Goal: Transaction & Acquisition: Book appointment/travel/reservation

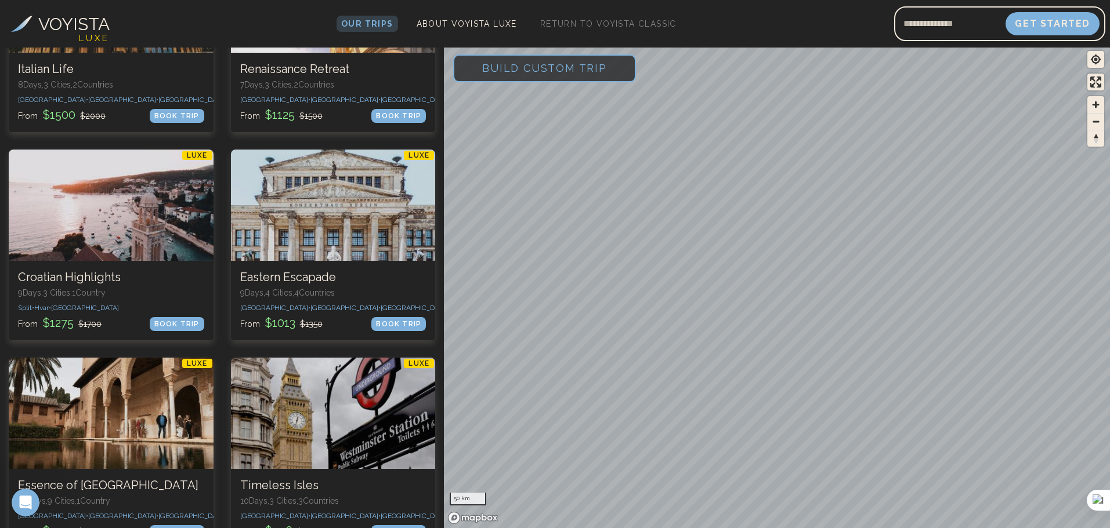
scroll to position [1566, 0]
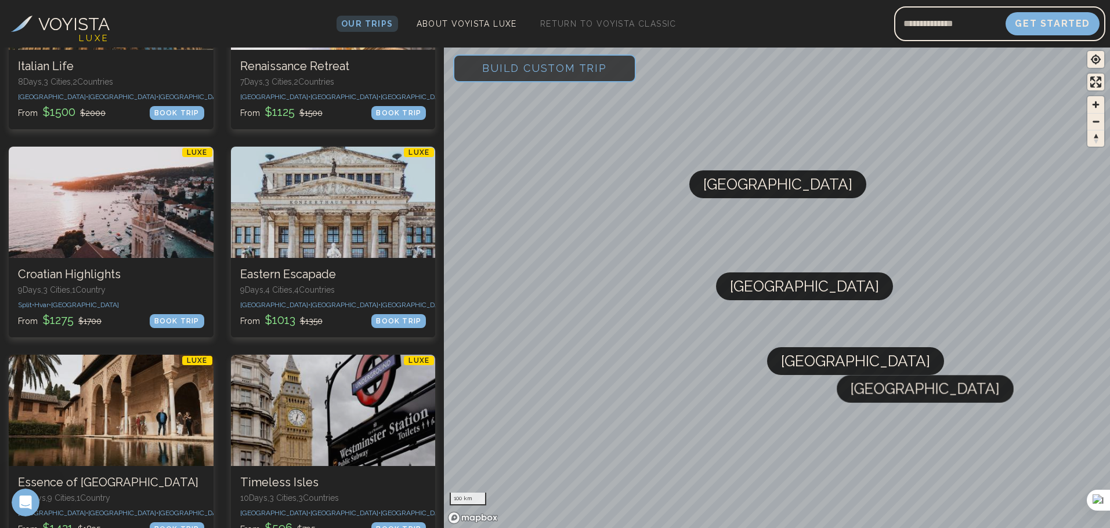
click at [343, 284] on p "9 Days, 4 Cities, 4 Countr ies" at bounding box center [333, 290] width 186 height 12
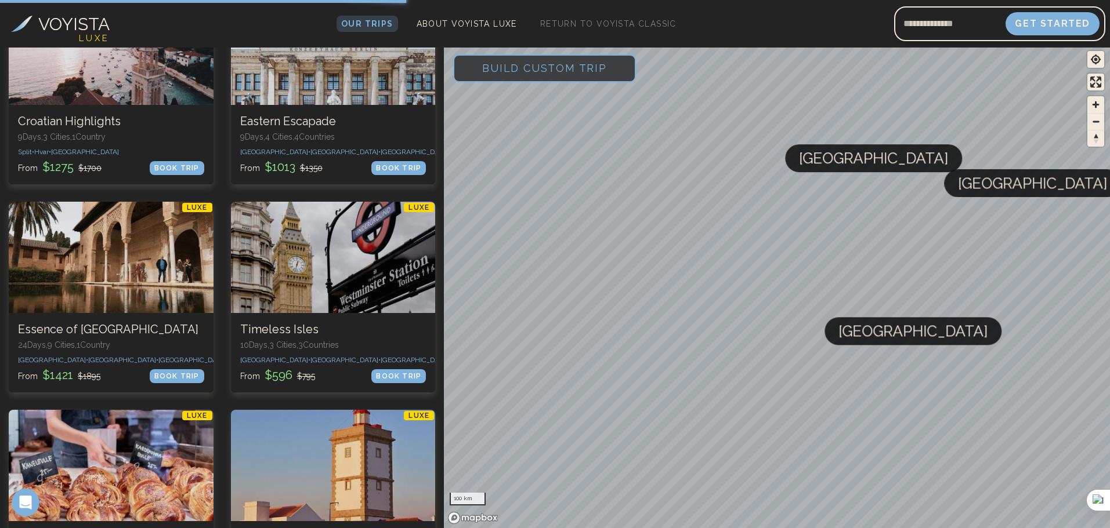
scroll to position [1740, 0]
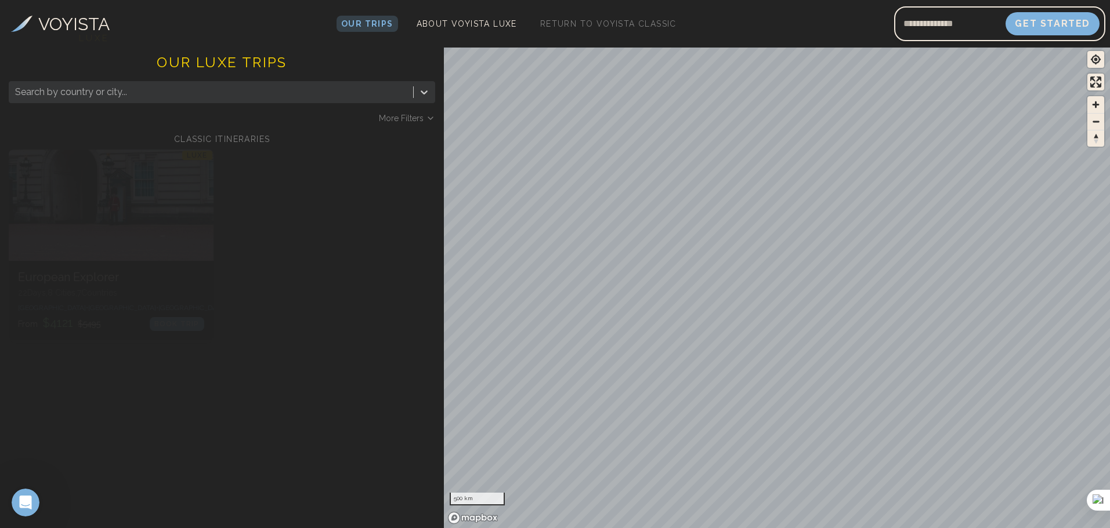
scroll to position [1740, 0]
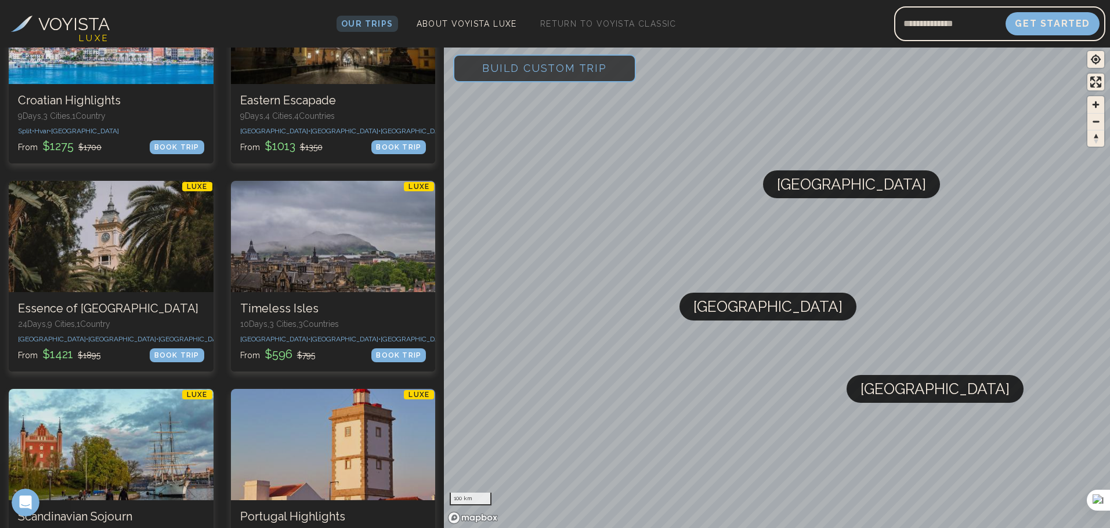
click at [326, 201] on div at bounding box center [333, 236] width 205 height 111
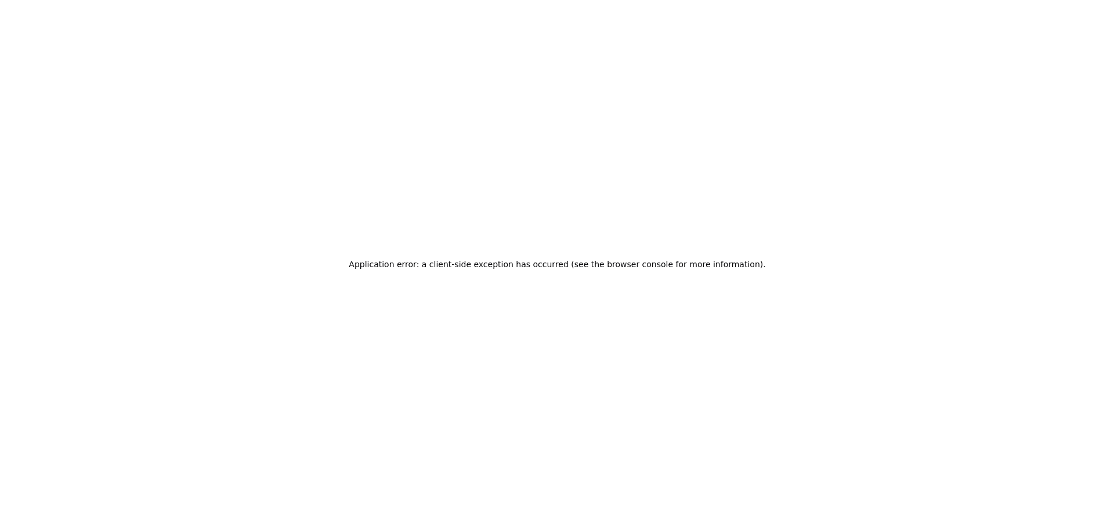
scroll to position [0, 0]
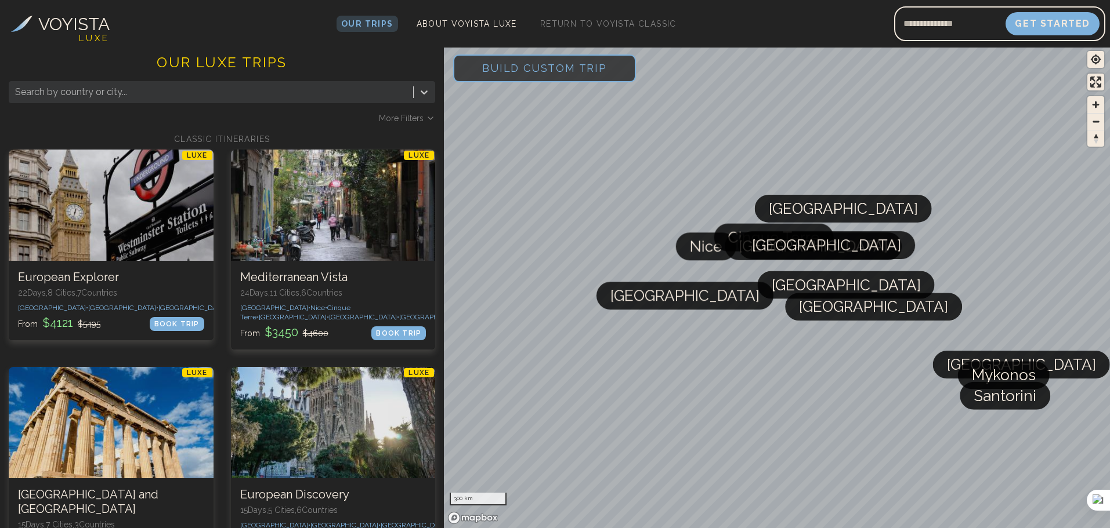
click at [184, 100] on div "Search by country or city..." at bounding box center [211, 92] width 404 height 21
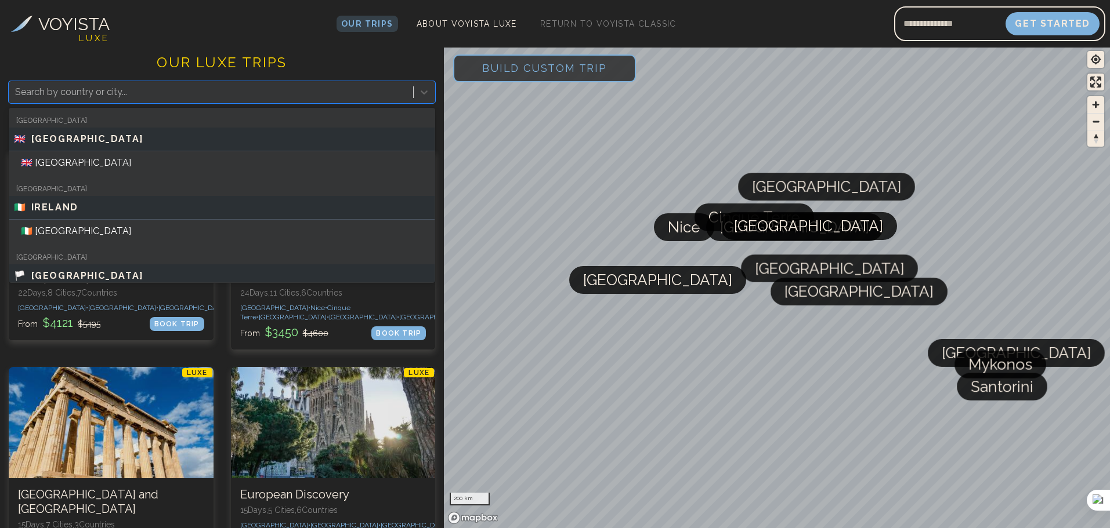
click at [189, 60] on h1 "OUR LUXE TRIPS" at bounding box center [222, 67] width 426 height 28
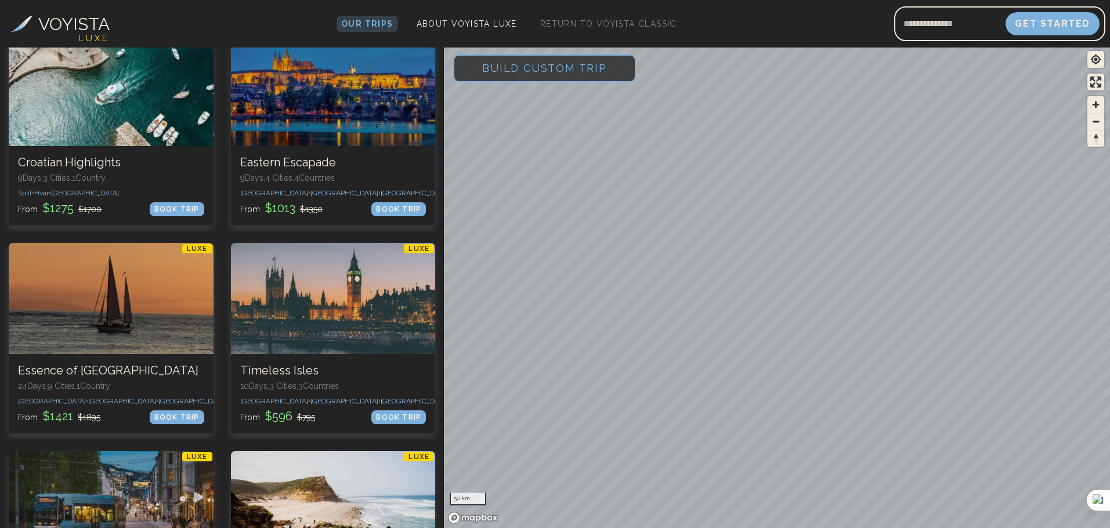
scroll to position [1678, 0]
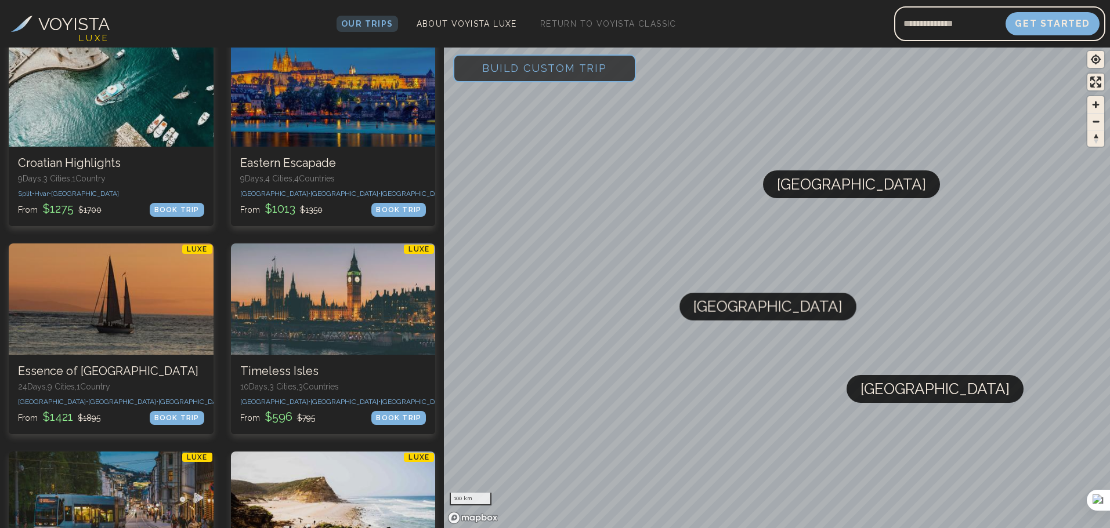
click at [396, 411] on div "BOOK TRIP" at bounding box center [398, 418] width 55 height 14
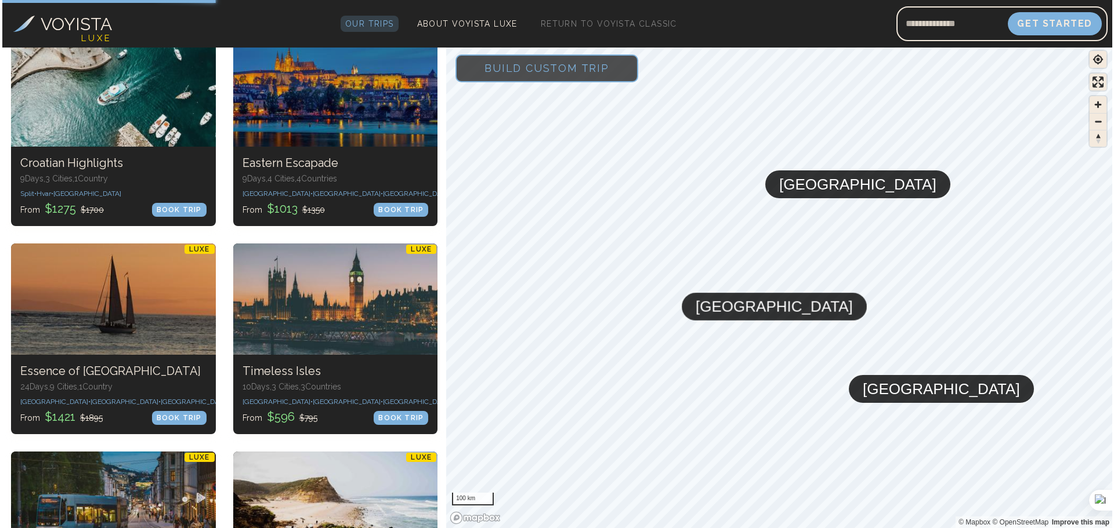
scroll to position [0, 0]
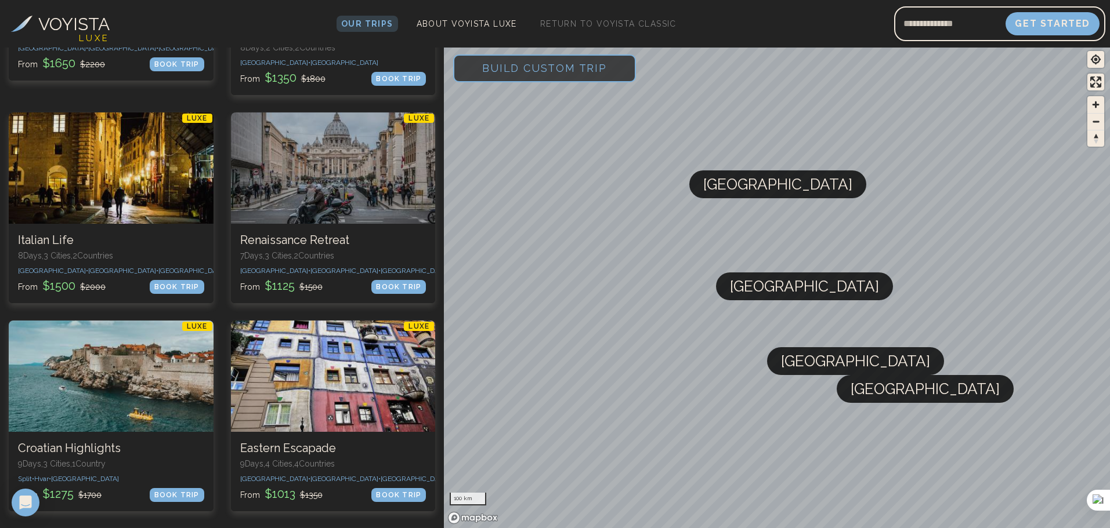
scroll to position [1450, 0]
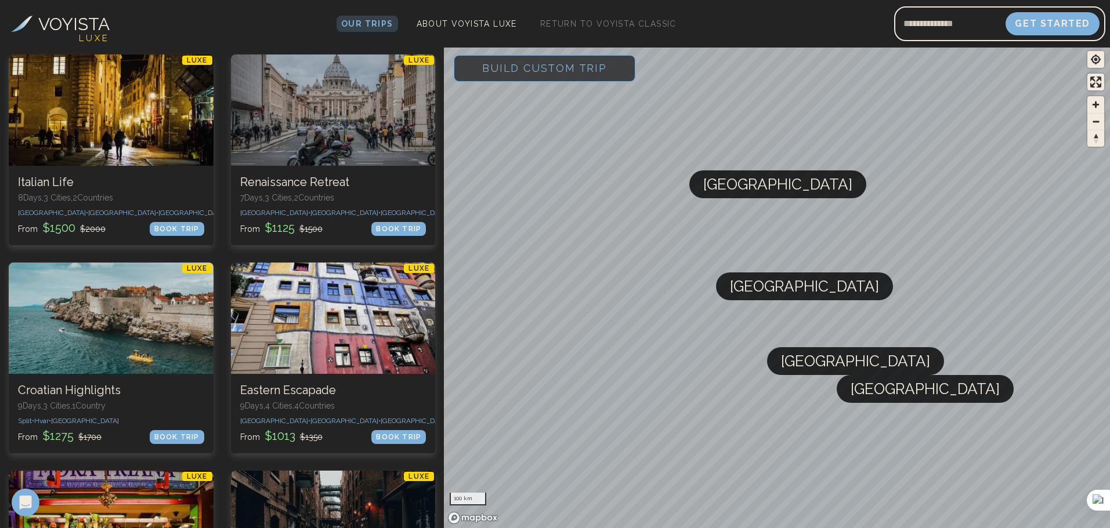
click at [384, 430] on div "BOOK TRIP" at bounding box center [398, 437] width 55 height 14
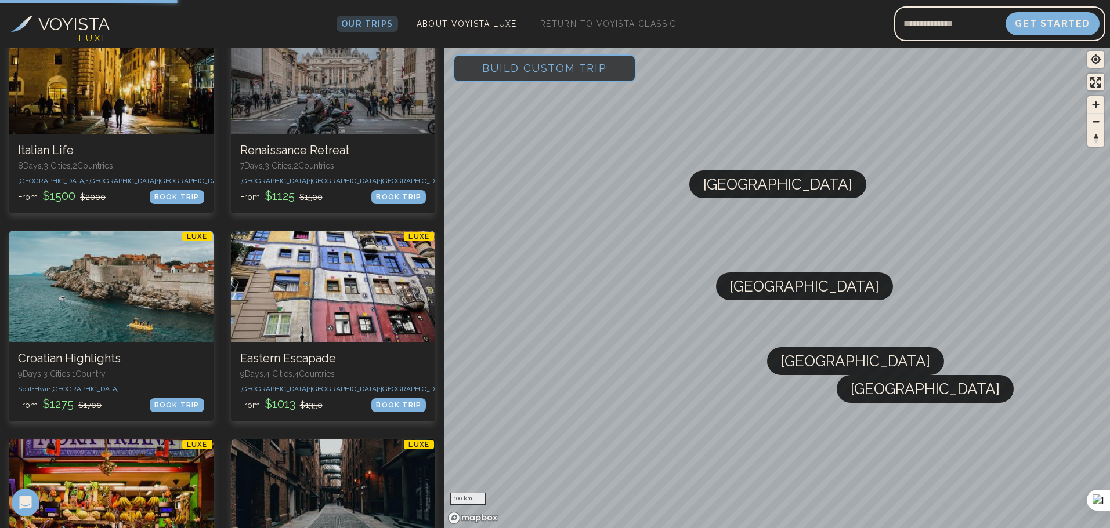
scroll to position [1624, 0]
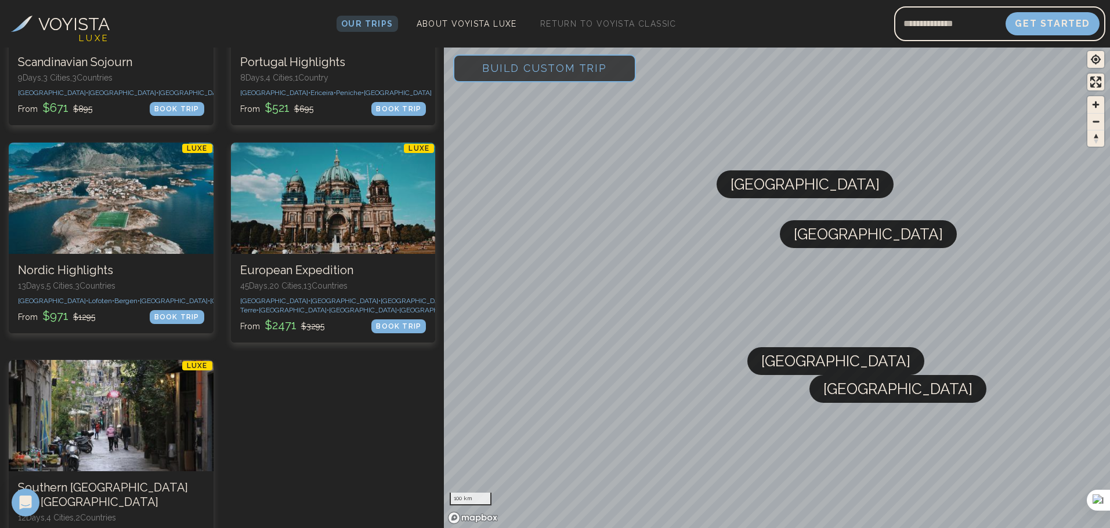
scroll to position [2262, 0]
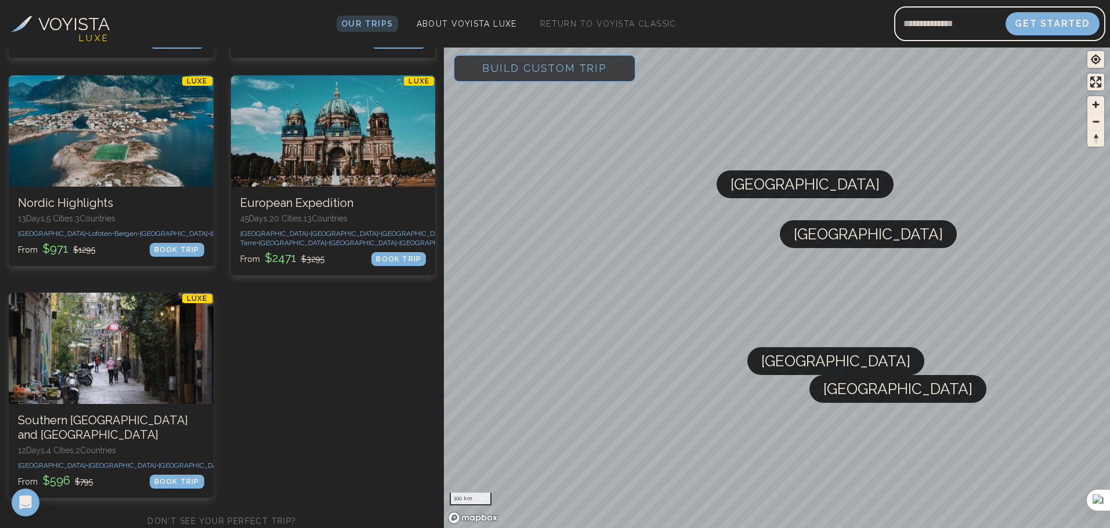
click at [99, 341] on div at bounding box center [111, 348] width 205 height 111
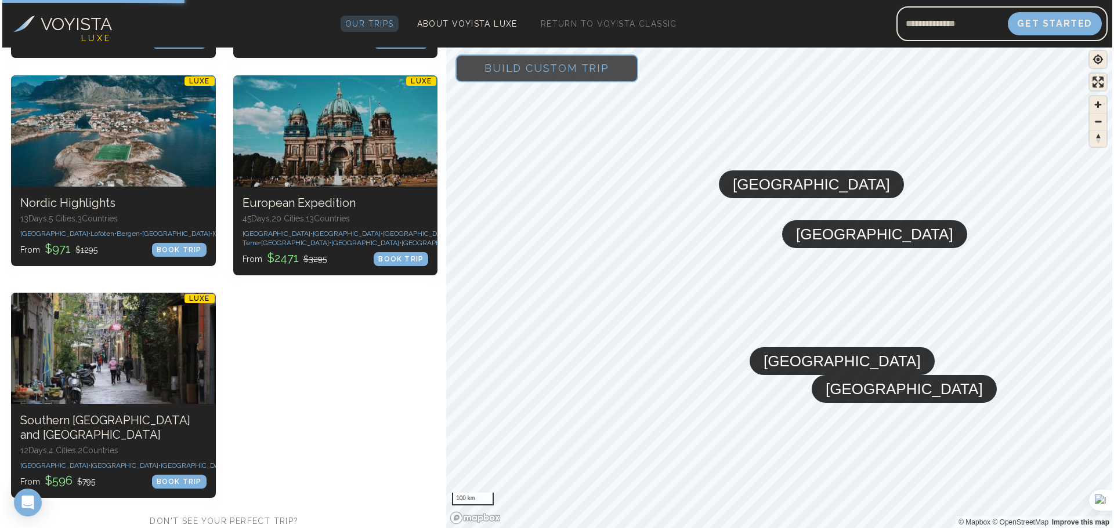
scroll to position [0, 0]
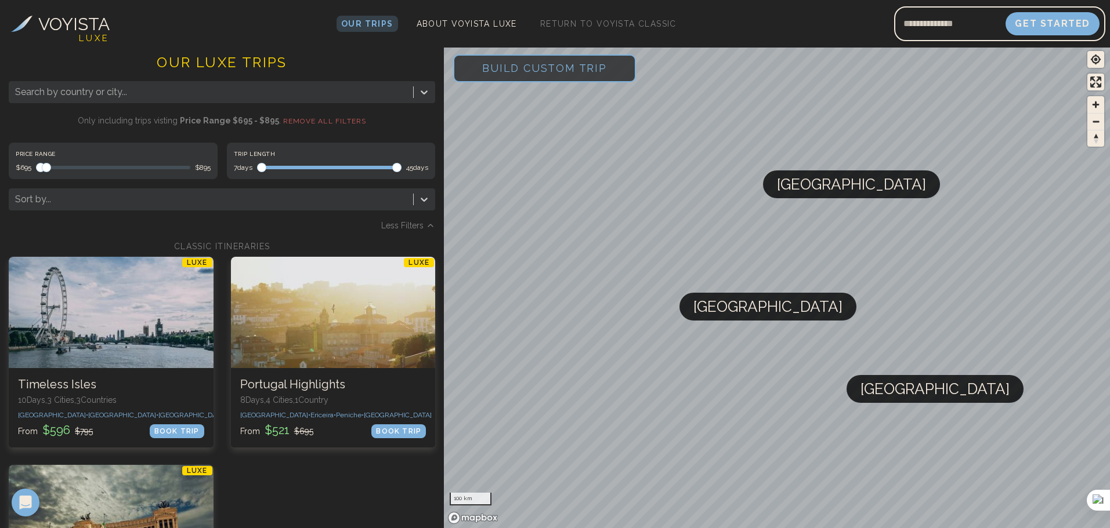
click at [44, 163] on span "Maximum" at bounding box center [46, 167] width 9 height 9
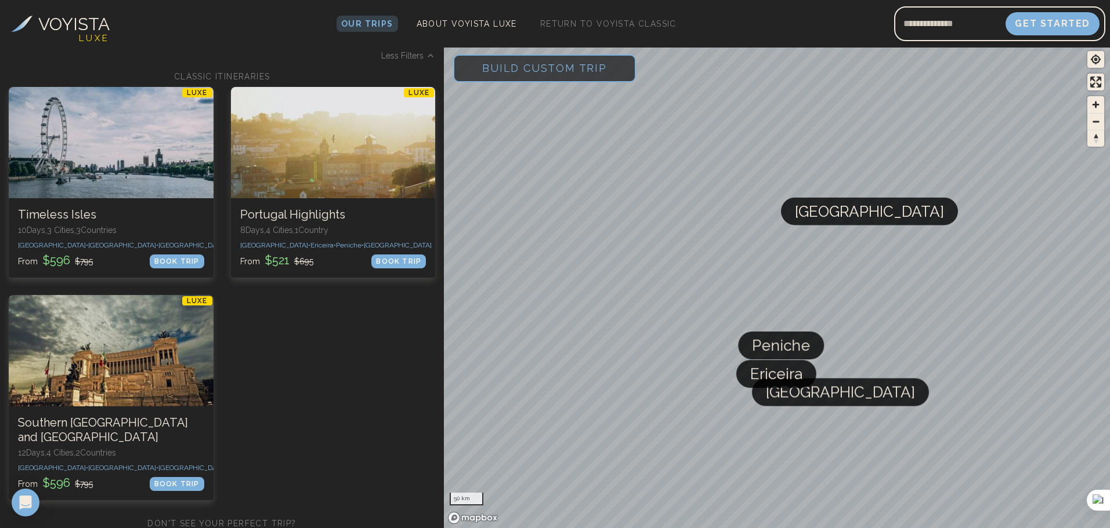
scroll to position [174, 0]
